Goal: Navigation & Orientation: Go to known website

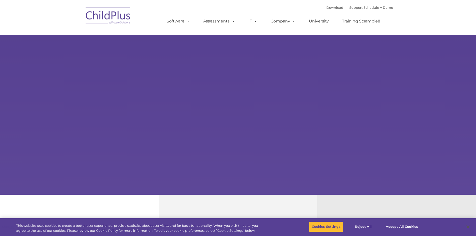
select select "MEDIUM"
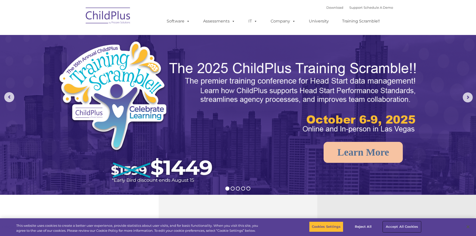
click at [415, 227] on button "Accept All Cookies" at bounding box center [402, 227] width 38 height 11
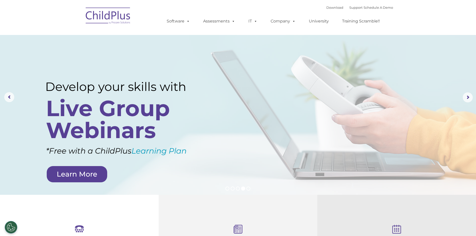
click at [100, 18] on img at bounding box center [108, 16] width 50 height 25
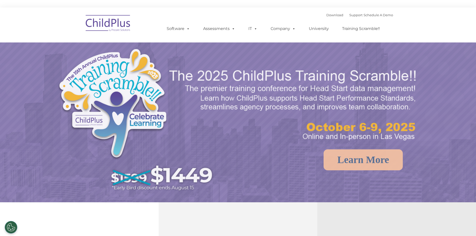
select select "MEDIUM"
